Goal: Complete application form

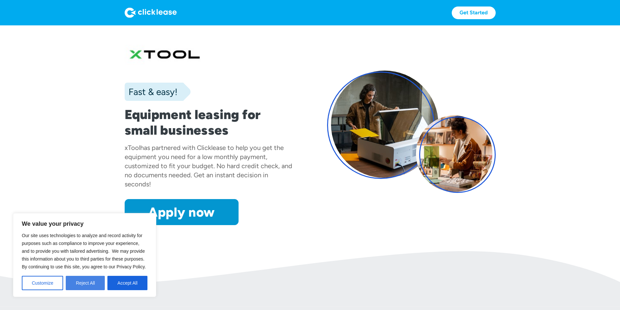
click at [83, 286] on button "Reject All" at bounding box center [85, 283] width 39 height 14
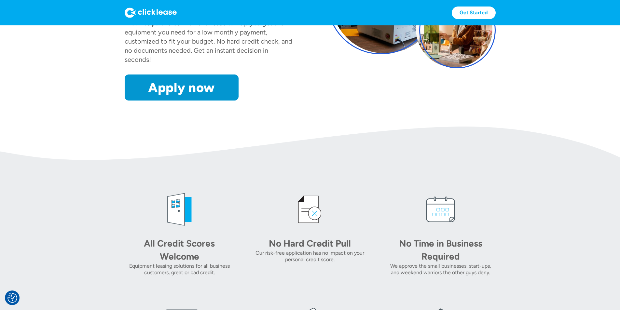
scroll to position [65, 0]
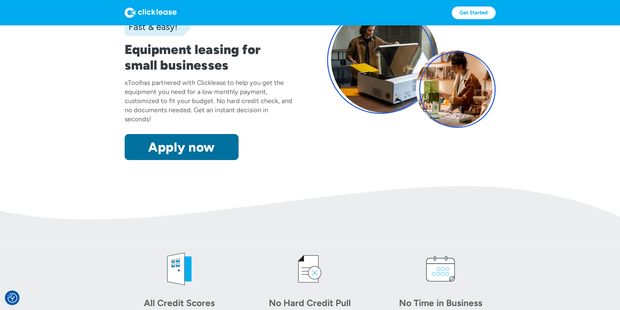
click at [139, 160] on link "Apply now" at bounding box center [182, 147] width 114 height 26
